Goal: Task Accomplishment & Management: Manage account settings

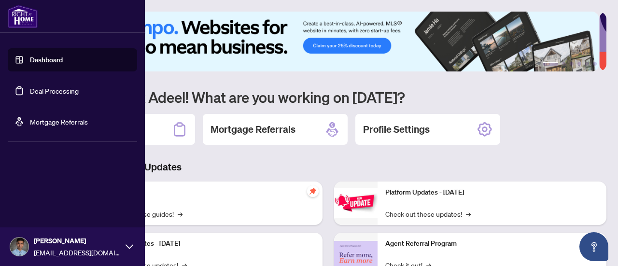
click at [49, 57] on link "Dashboard" at bounding box center [46, 60] width 33 height 9
click at [62, 95] on link "Deal Processing" at bounding box center [54, 90] width 49 height 9
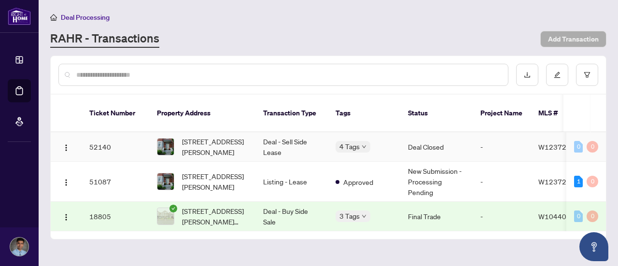
click at [295, 134] on td "Deal - Sell Side Lease" at bounding box center [291, 146] width 72 height 29
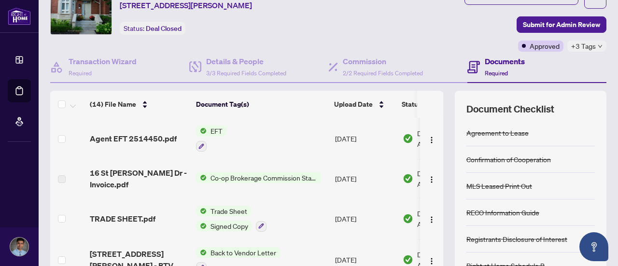
scroll to position [18, 0]
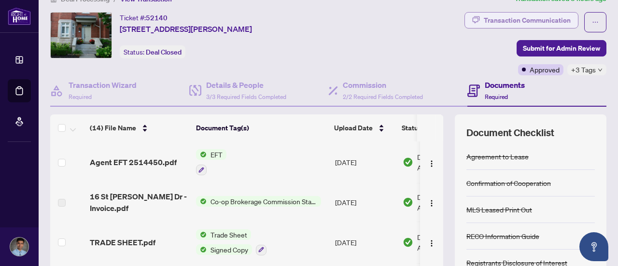
click at [536, 20] on div "Transaction Communication" at bounding box center [527, 20] width 87 height 15
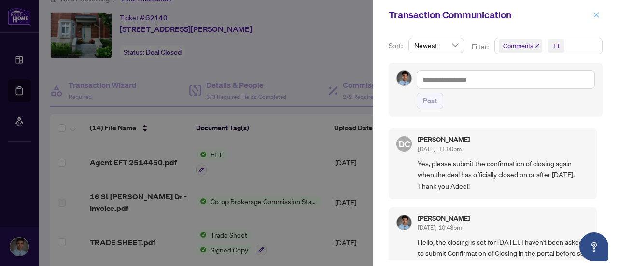
click at [598, 16] on icon "close" at bounding box center [596, 14] width 5 height 5
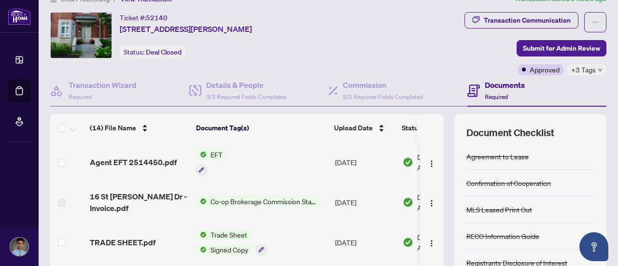
scroll to position [0, 0]
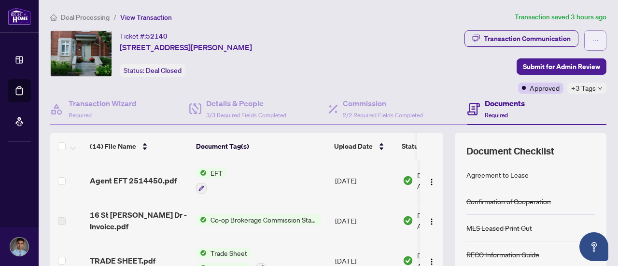
click at [584, 40] on button "button" at bounding box center [595, 40] width 22 height 20
click at [334, 46] on div "Ticket #: 52140 [STREET_ADDRESS][PERSON_NAME] Status: Deal Closed" at bounding box center [203, 53] width 306 height 46
click at [428, 180] on img "button" at bounding box center [432, 182] width 8 height 8
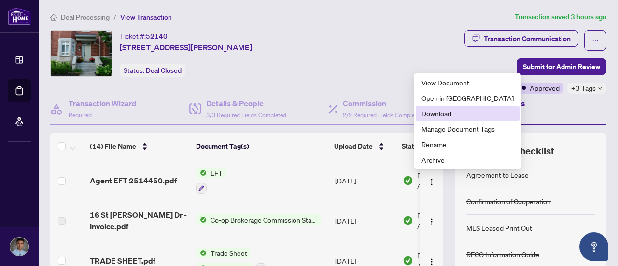
click at [444, 117] on span "Download" at bounding box center [467, 113] width 92 height 11
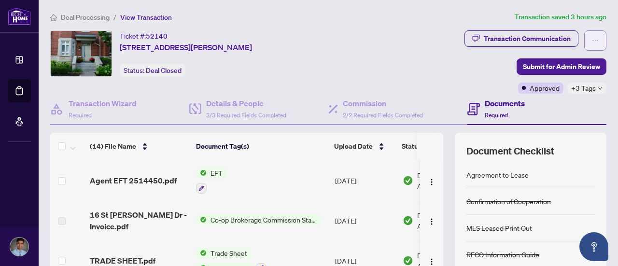
click at [584, 41] on button "button" at bounding box center [595, 40] width 22 height 20
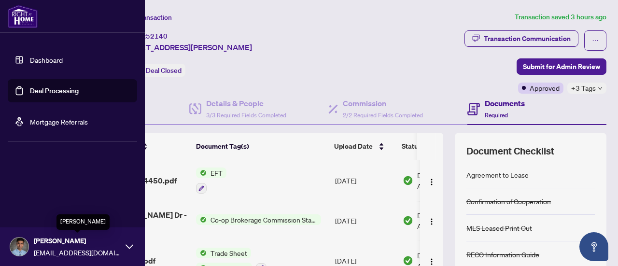
click at [87, 240] on span "[PERSON_NAME]" at bounding box center [77, 241] width 87 height 11
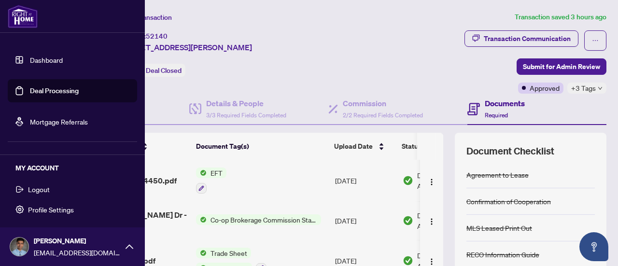
click at [42, 192] on span "Logout" at bounding box center [39, 189] width 22 height 15
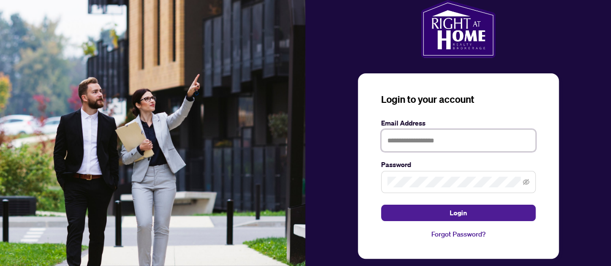
type input "**********"
